Goal: Task Accomplishment & Management: Use online tool/utility

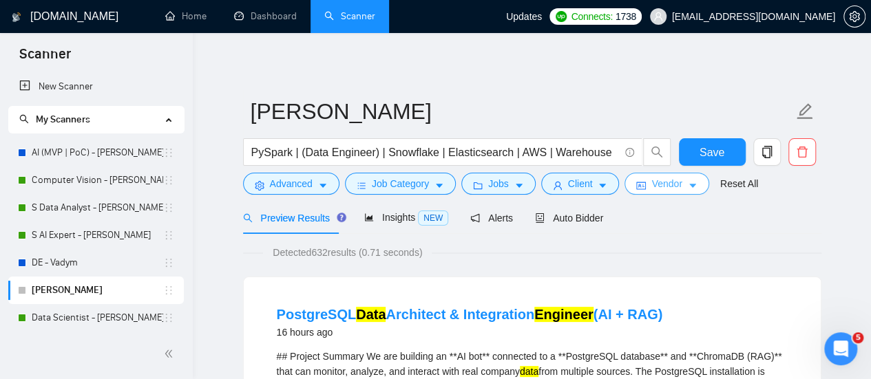
click at [679, 191] on button "Vendor" at bounding box center [667, 184] width 84 height 22
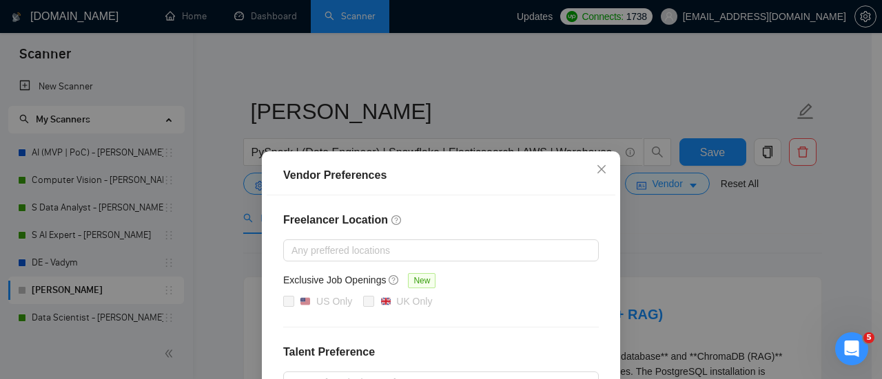
click at [660, 215] on div "Vendor Preferences Freelancer Location Any preffered locations Exclusive Job Op…" at bounding box center [441, 189] width 882 height 379
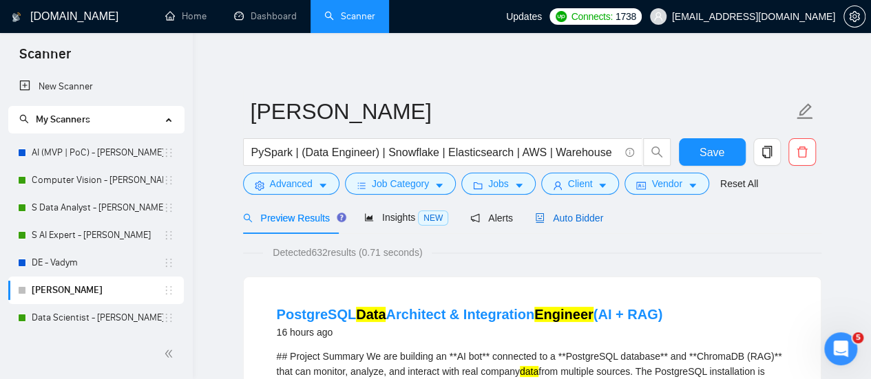
click at [576, 220] on span "Auto Bidder" at bounding box center [569, 218] width 68 height 11
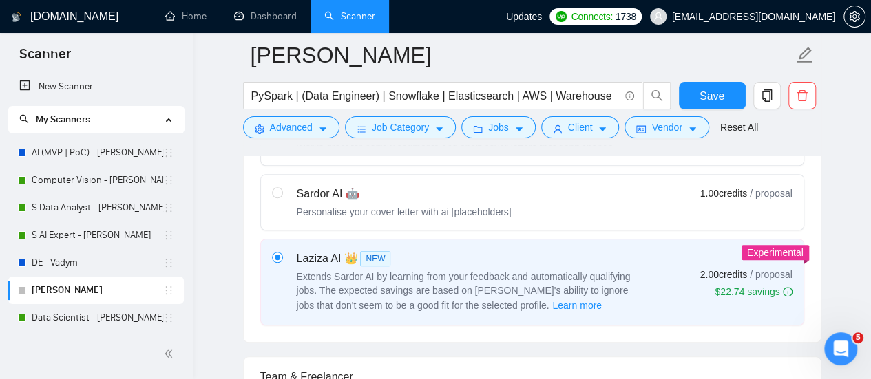
scroll to position [620, 0]
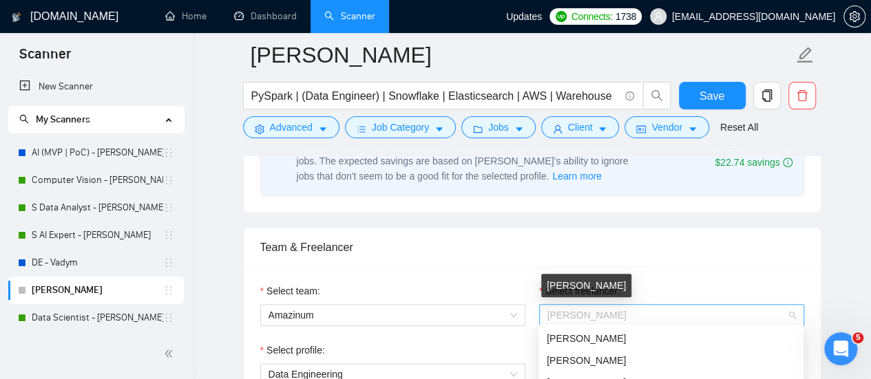
click at [590, 310] on span "[PERSON_NAME]" at bounding box center [587, 315] width 79 height 11
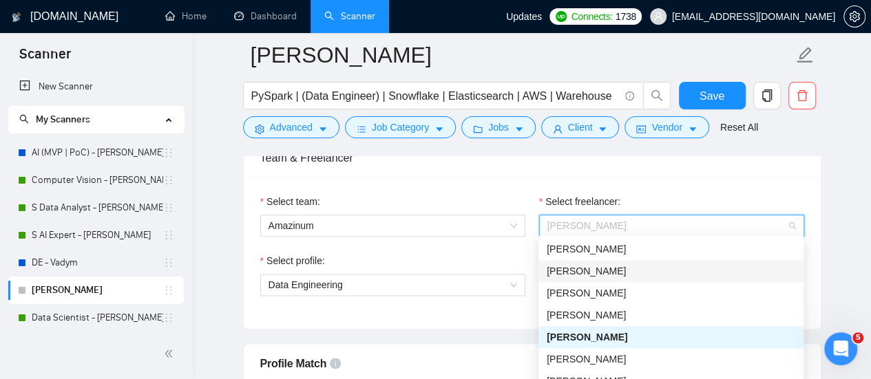
scroll to position [689, 0]
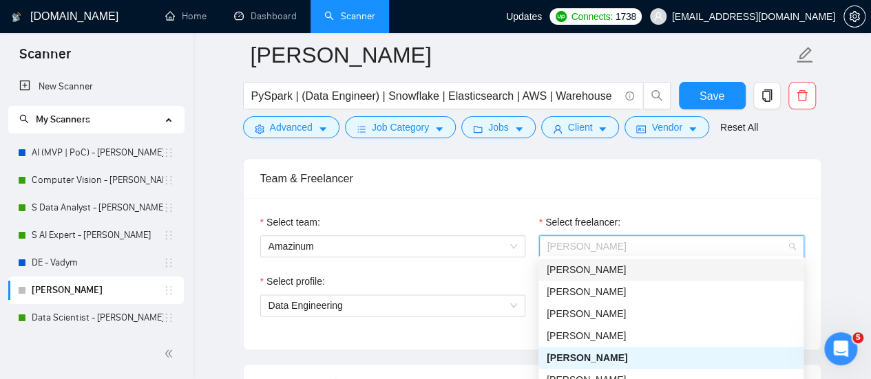
type input "з"
type input "p"
click at [583, 191] on div "Team & Freelancer" at bounding box center [532, 178] width 544 height 39
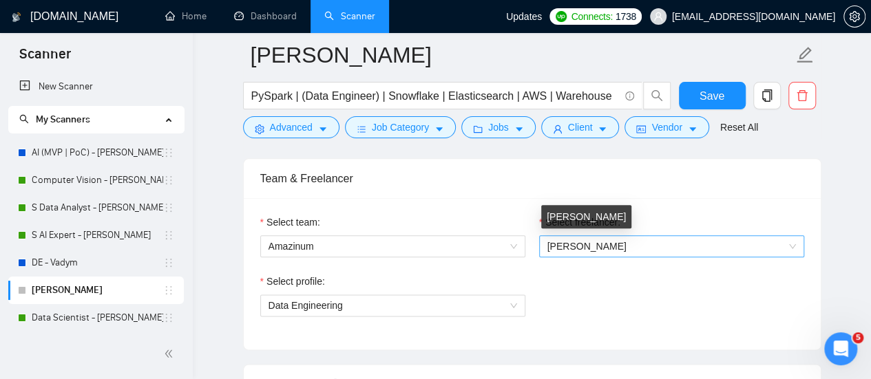
click at [599, 244] on span "[PERSON_NAME]" at bounding box center [587, 246] width 79 height 11
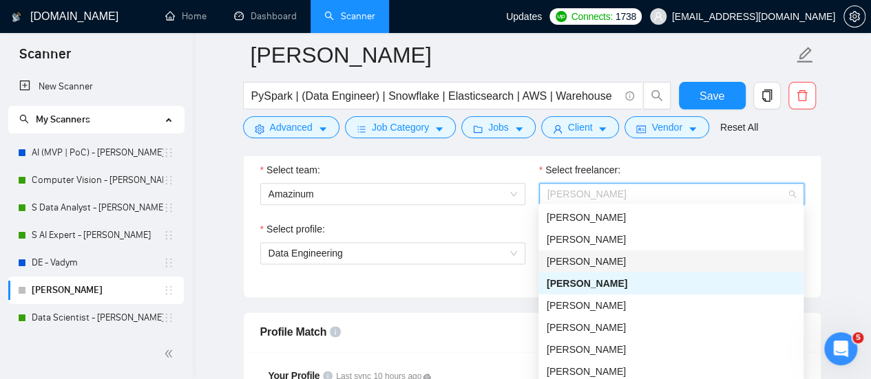
scroll to position [758, 0]
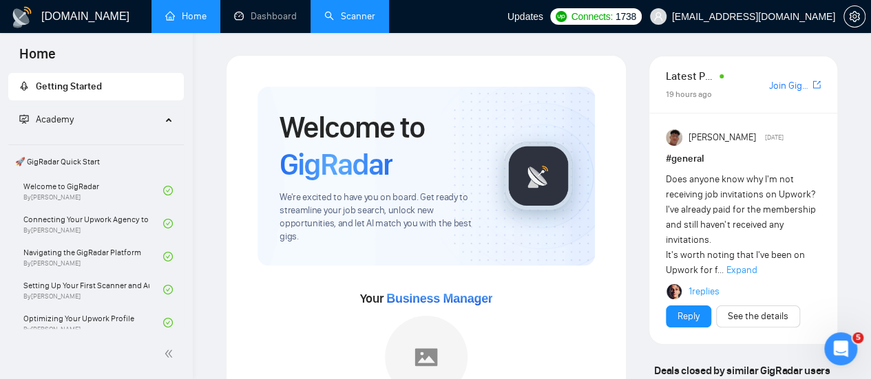
click at [345, 17] on link "Scanner" at bounding box center [349, 16] width 51 height 12
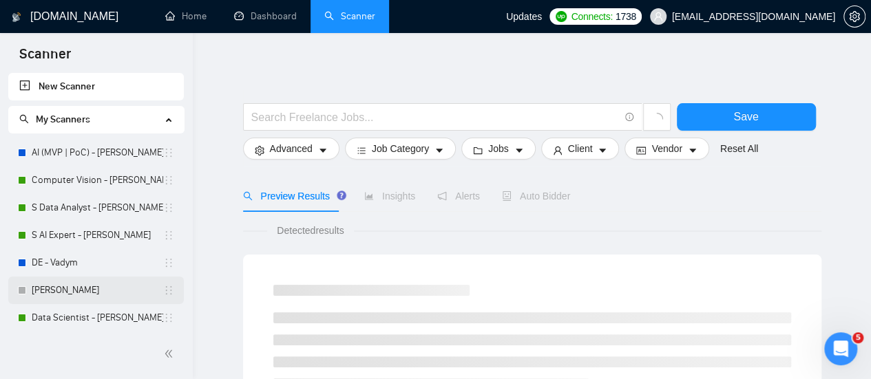
click at [77, 291] on link "[PERSON_NAME]" at bounding box center [98, 291] width 132 height 28
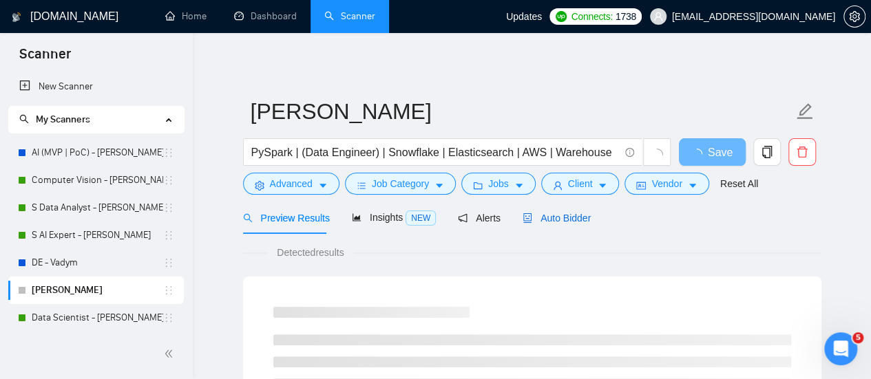
click at [556, 214] on span "Auto Bidder" at bounding box center [557, 218] width 68 height 11
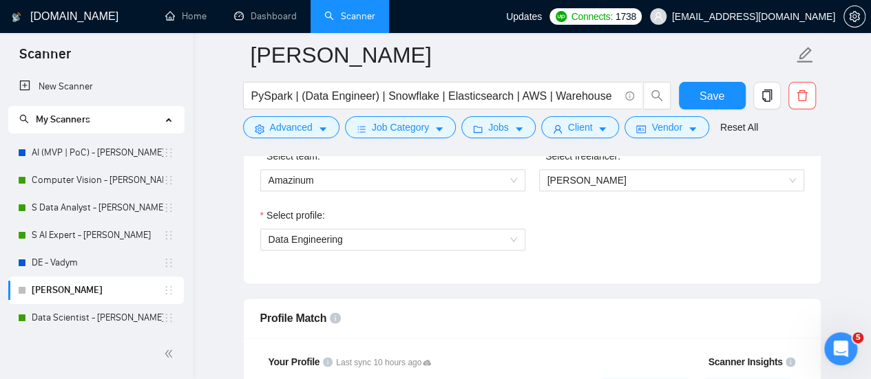
scroll to position [758, 0]
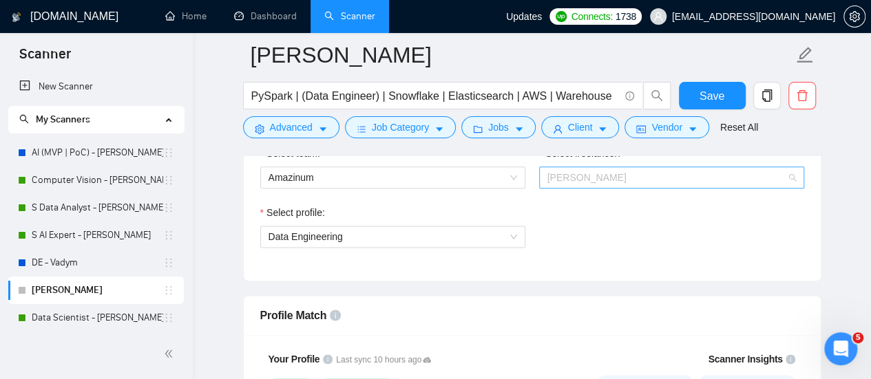
click at [550, 178] on span "[PERSON_NAME]" at bounding box center [587, 177] width 79 height 11
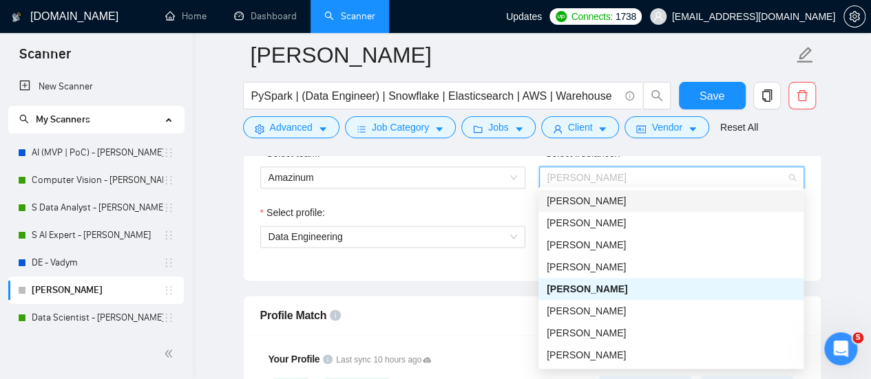
drag, startPoint x: 826, startPoint y: 220, endPoint x: 829, endPoint y: 211, distance: 9.4
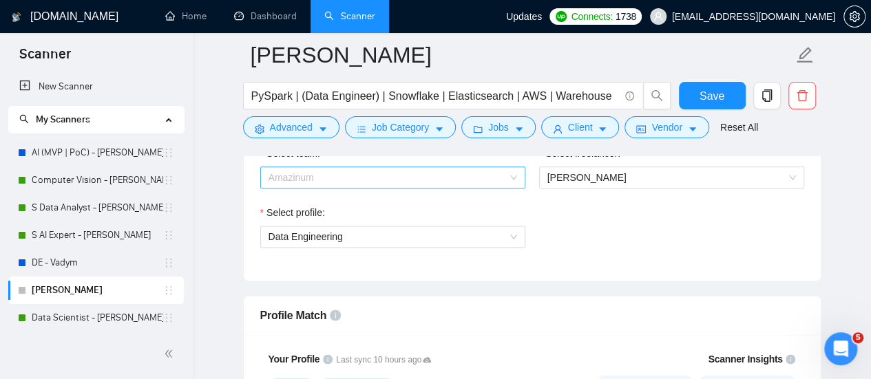
click at [491, 171] on span "Amazinum" at bounding box center [393, 177] width 249 height 21
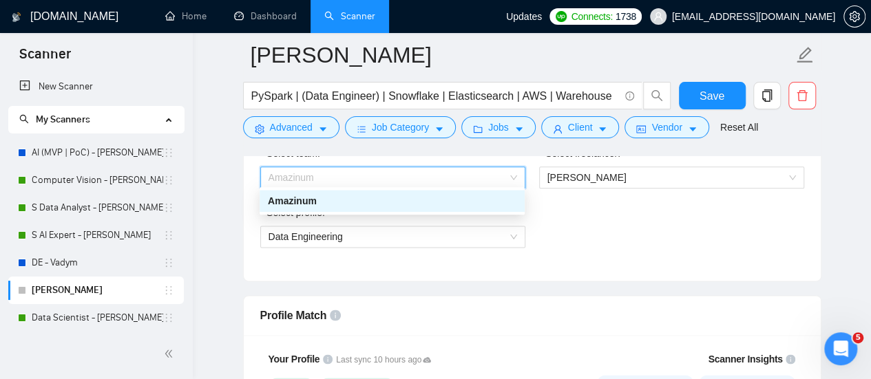
click at [440, 207] on div "Amazinum" at bounding box center [392, 201] width 249 height 15
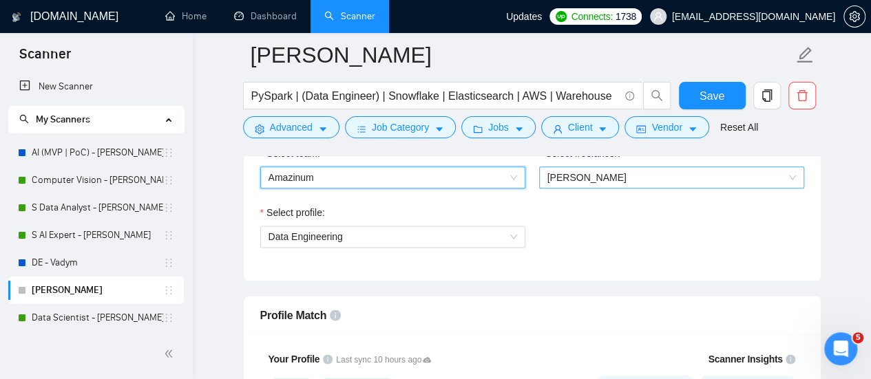
click at [550, 181] on span "[PERSON_NAME]" at bounding box center [672, 177] width 249 height 21
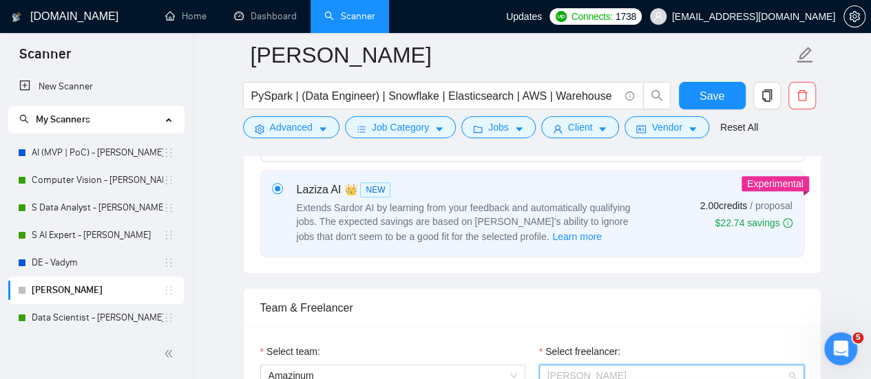
scroll to position [551, 0]
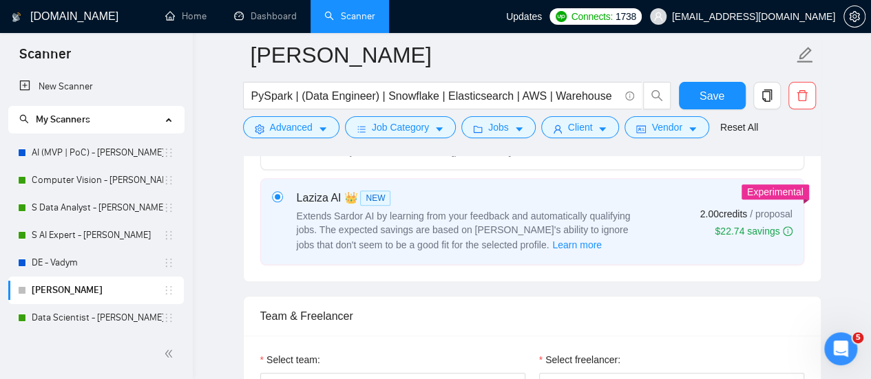
drag, startPoint x: 701, startPoint y: 319, endPoint x: 498, endPoint y: 253, distance: 213.7
click at [694, 312] on div "Team & Freelancer" at bounding box center [532, 316] width 544 height 39
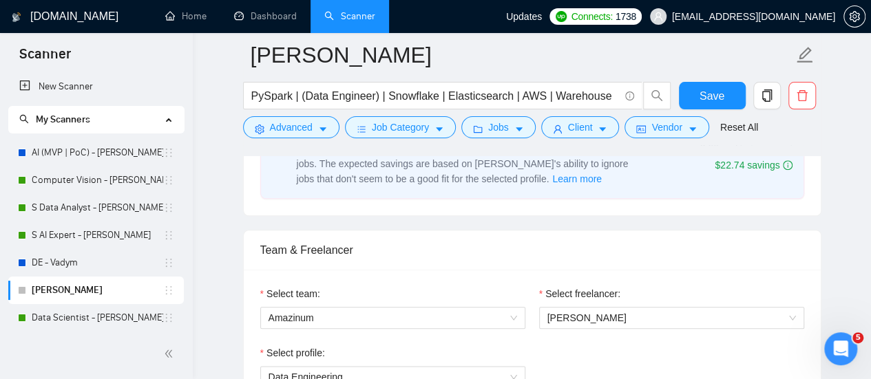
scroll to position [758, 0]
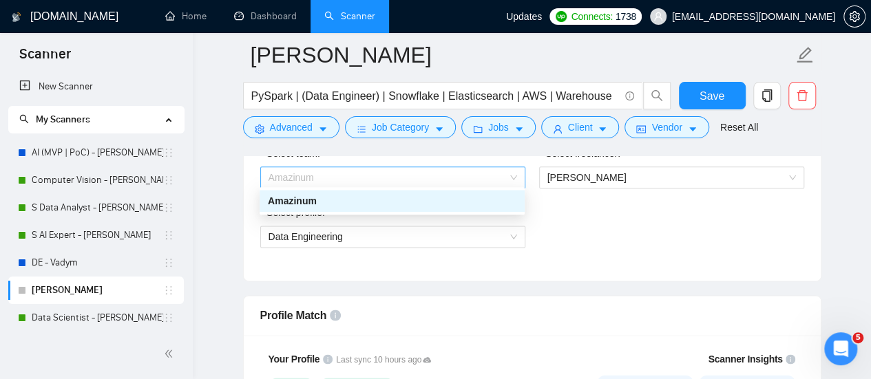
click at [336, 180] on span "Amazinum" at bounding box center [393, 177] width 249 height 21
click at [324, 206] on div "Amazinum" at bounding box center [392, 201] width 249 height 15
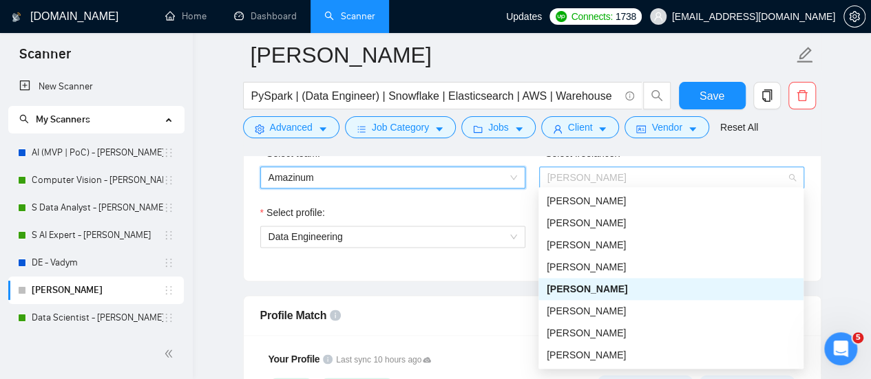
click at [592, 167] on span "[PERSON_NAME]" at bounding box center [672, 177] width 249 height 21
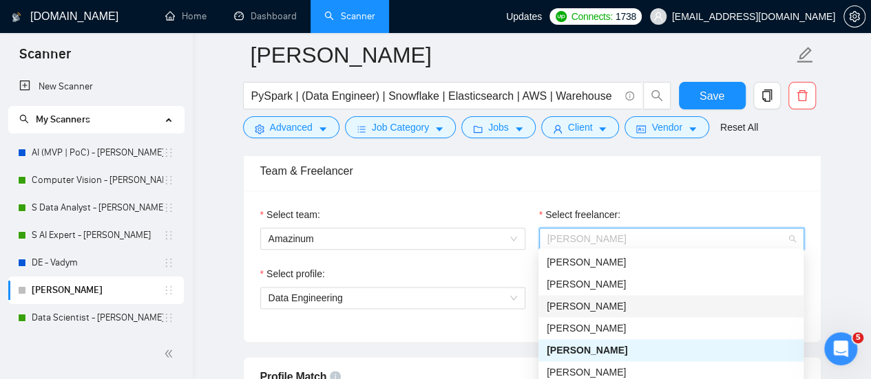
scroll to position [620, 0]
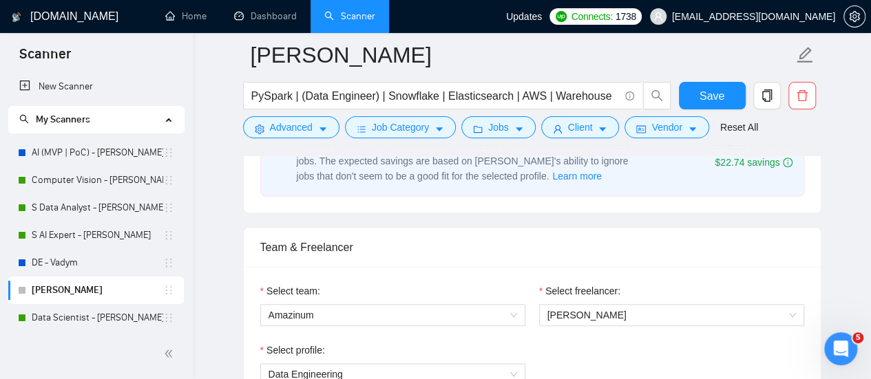
click at [602, 229] on div "Team & Freelancer" at bounding box center [532, 247] width 544 height 39
click at [71, 244] on link "S AI Expert - [PERSON_NAME]" at bounding box center [98, 236] width 132 height 28
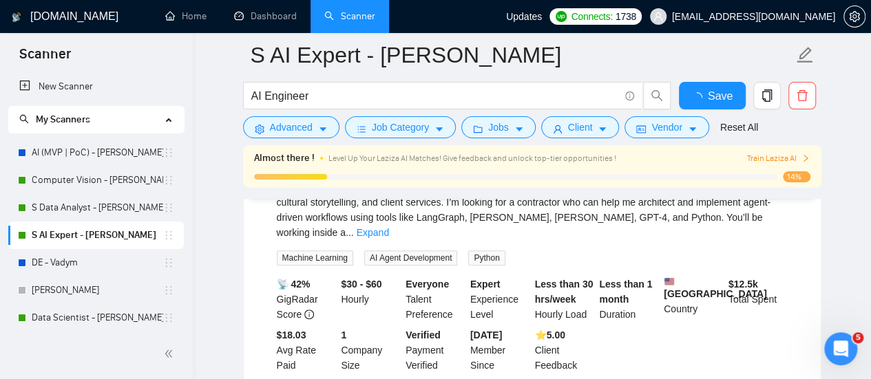
scroll to position [207, 0]
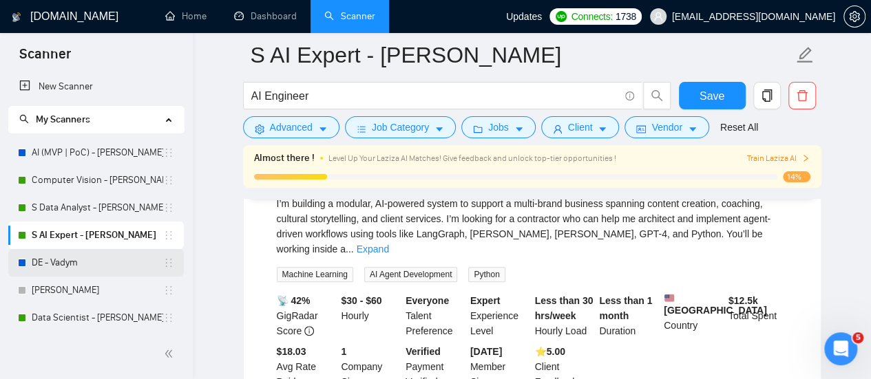
drag, startPoint x: 78, startPoint y: 291, endPoint x: 102, endPoint y: 273, distance: 30.4
click at [78, 291] on link "[PERSON_NAME]" at bounding box center [98, 291] width 132 height 28
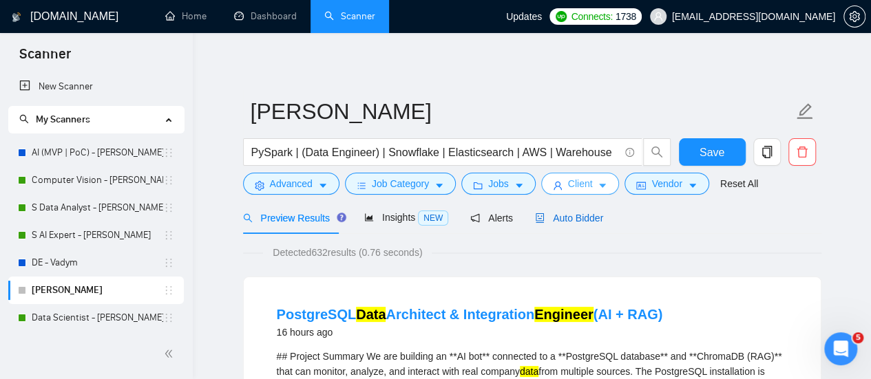
drag, startPoint x: 574, startPoint y: 220, endPoint x: 587, endPoint y: 194, distance: 28.3
click at [574, 220] on span "Auto Bidder" at bounding box center [569, 218] width 68 height 11
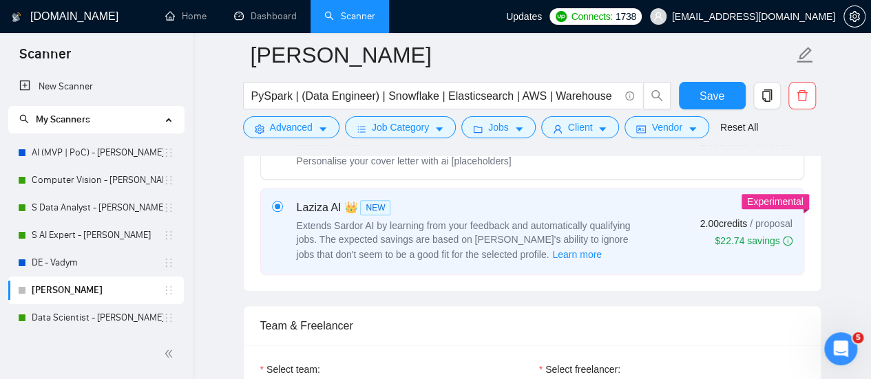
scroll to position [689, 0]
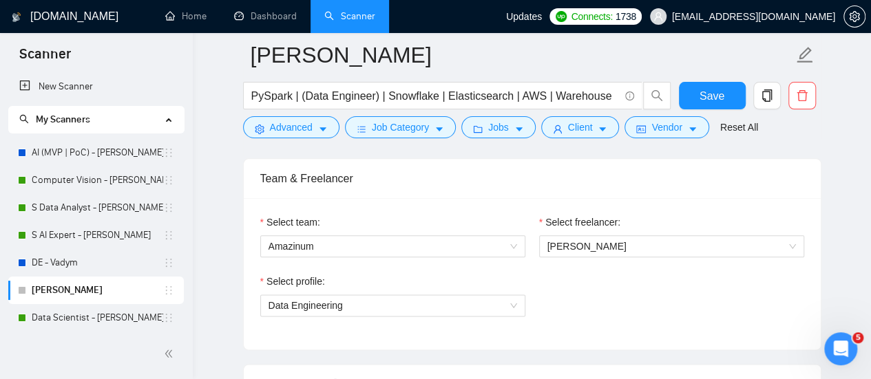
click at [634, 229] on div "Select freelancer:" at bounding box center [671, 225] width 265 height 21
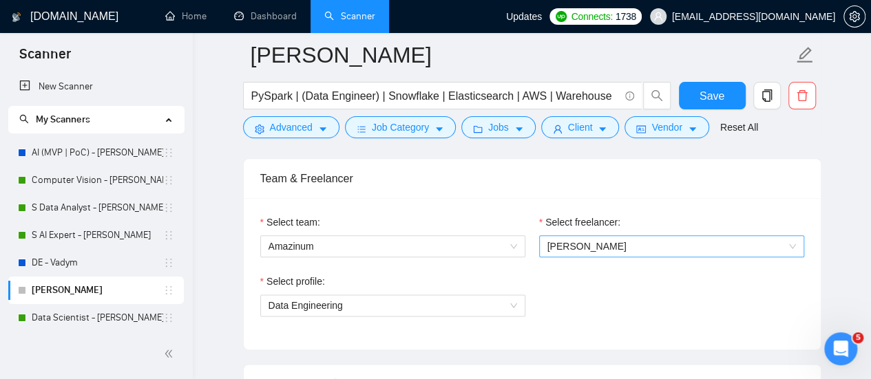
click at [625, 248] on span "[PERSON_NAME]" at bounding box center [587, 246] width 79 height 11
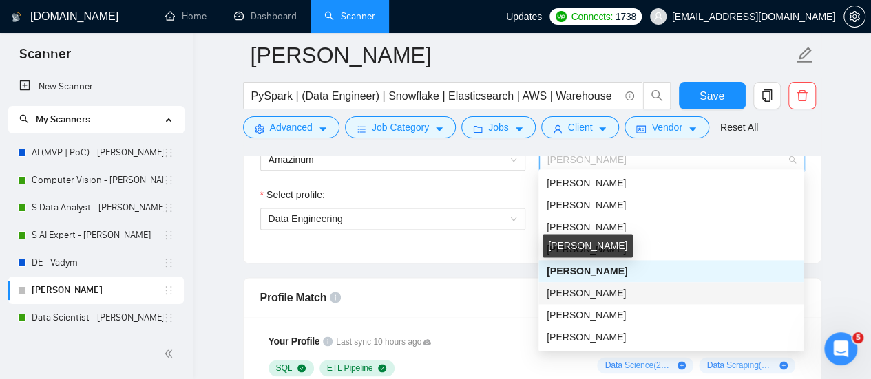
scroll to position [758, 0]
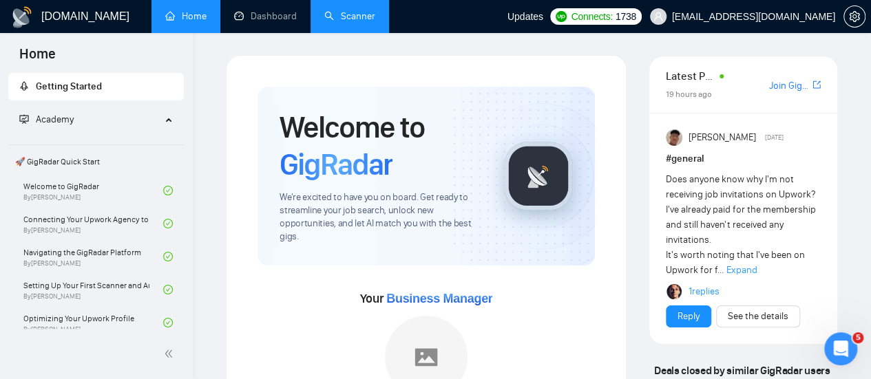
click at [357, 10] on link "Scanner" at bounding box center [349, 16] width 51 height 12
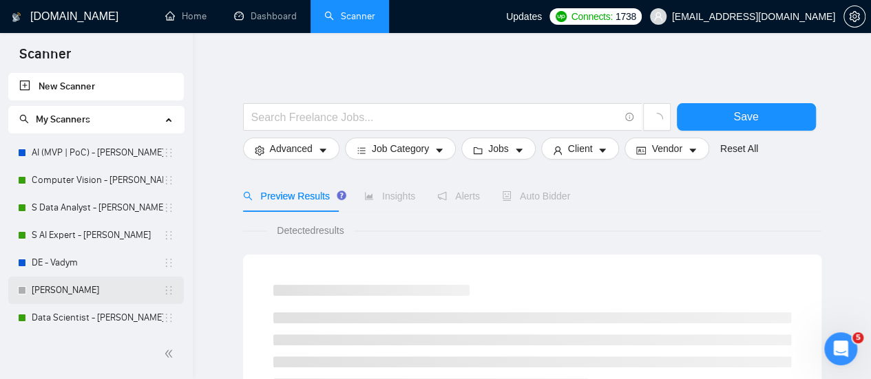
click at [34, 278] on link "[PERSON_NAME]" at bounding box center [98, 291] width 132 height 28
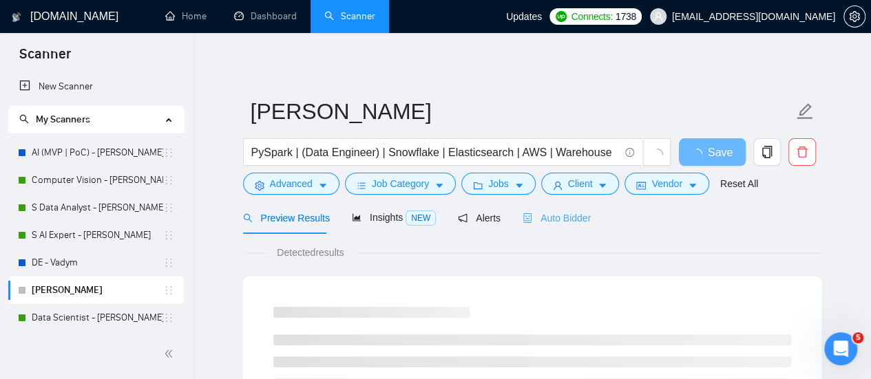
click at [547, 231] on div "Auto Bidder" at bounding box center [557, 218] width 68 height 32
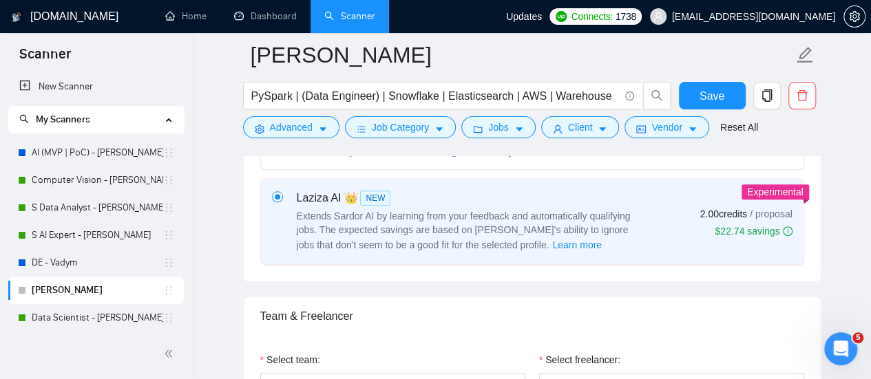
scroll to position [758, 0]
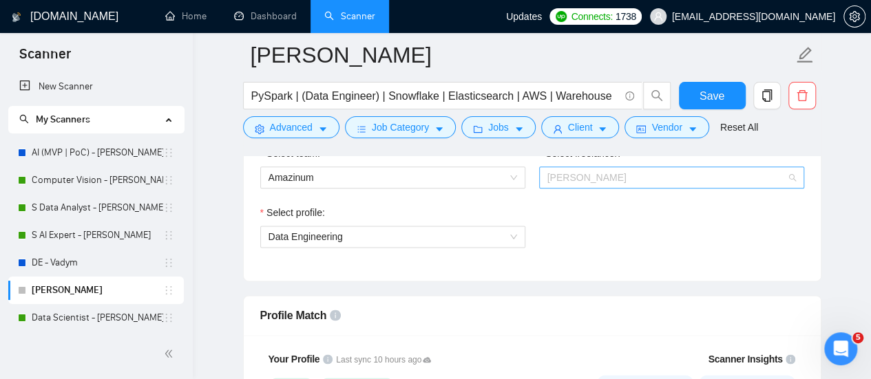
click at [579, 176] on span "[PERSON_NAME]" at bounding box center [587, 177] width 79 height 11
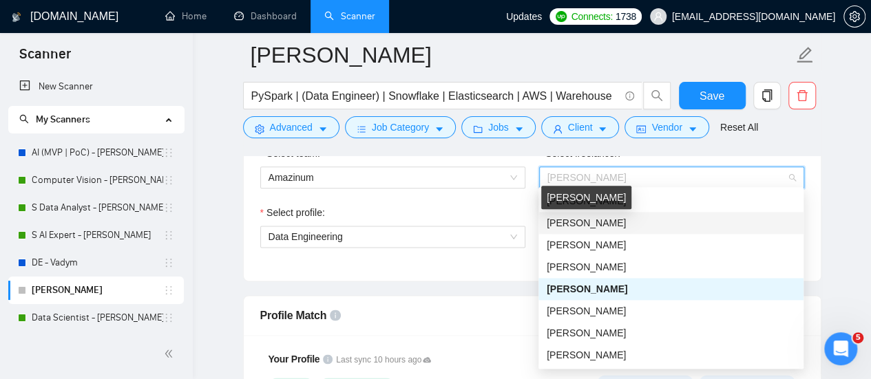
click at [617, 224] on span "[PERSON_NAME]" at bounding box center [586, 223] width 79 height 11
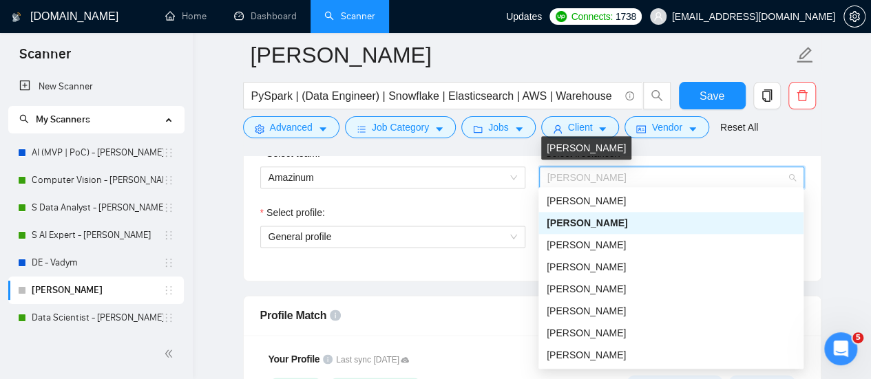
click at [570, 172] on span "[PERSON_NAME]" at bounding box center [587, 177] width 79 height 11
click at [815, 211] on div "Select team: Amazinum Select freelancer: Vitaliy Fedorovych Select profile: Gen…" at bounding box center [532, 205] width 577 height 152
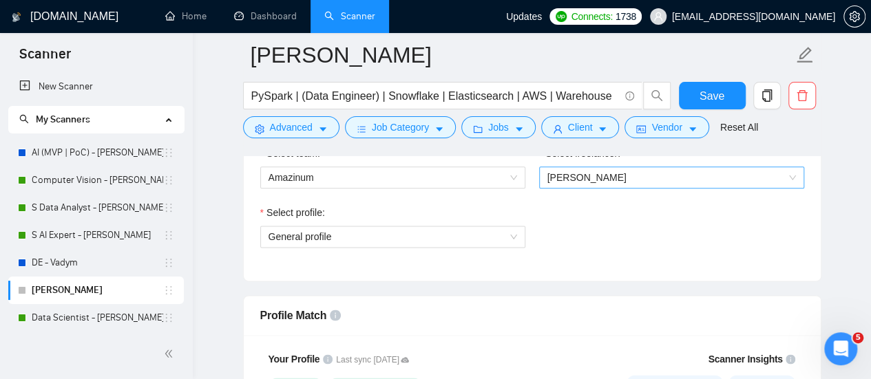
scroll to position [689, 0]
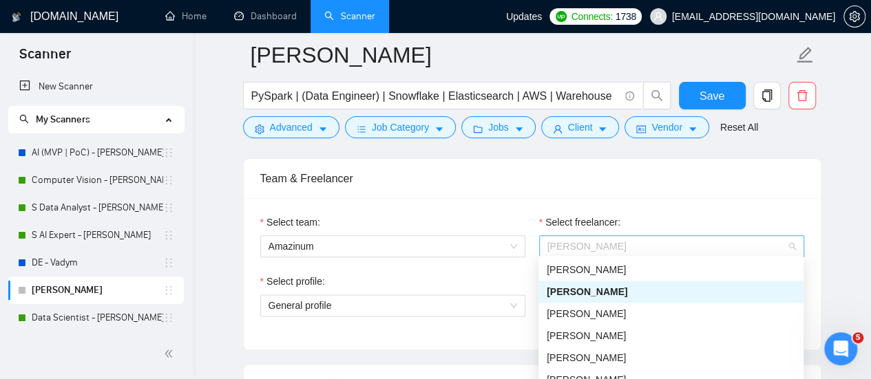
click at [651, 240] on span "[PERSON_NAME]" at bounding box center [672, 246] width 249 height 21
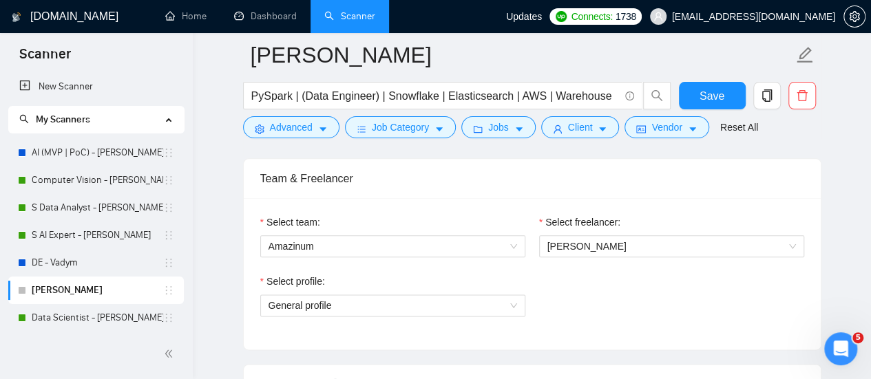
click at [407, 274] on div "Select profile:" at bounding box center [392, 284] width 265 height 21
click at [598, 254] on div "Select freelancer: Vitaliy Fedorovych" at bounding box center [671, 244] width 279 height 59
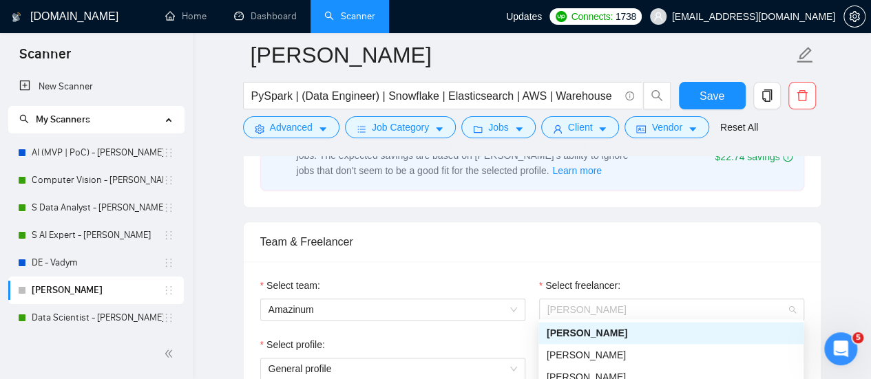
scroll to position [620, 0]
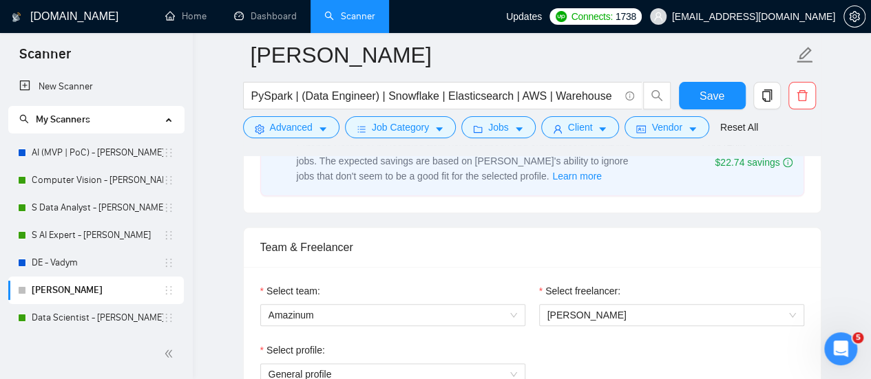
click at [645, 228] on div "Team & Freelancer" at bounding box center [532, 247] width 544 height 39
